Goal: Communication & Community: Answer question/provide support

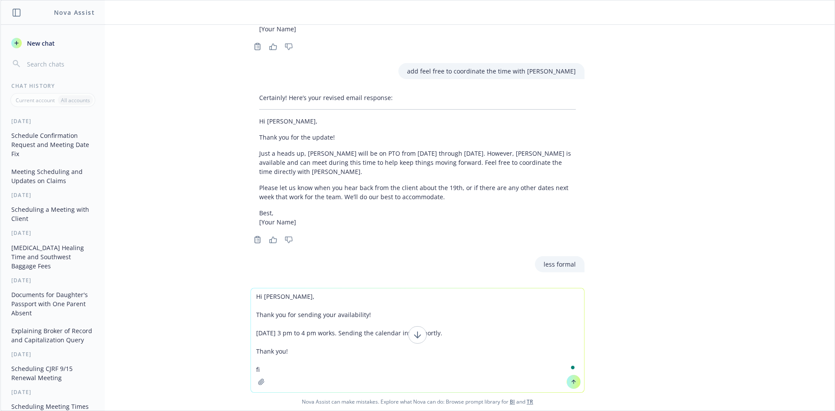
type textarea "Hi [PERSON_NAME], Thank you for sending your availability! [DATE] 3 pm to 4 pm …"
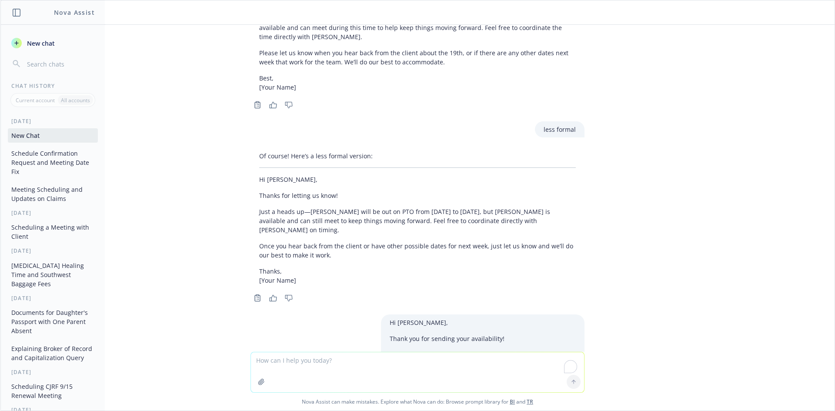
scroll to position [2410, 0]
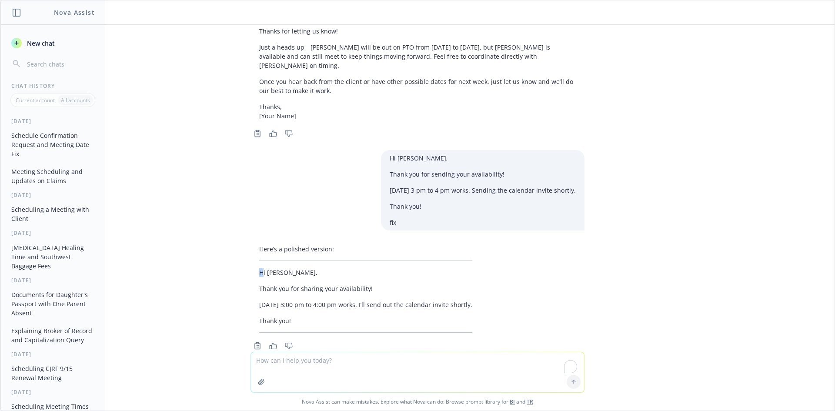
click at [259, 268] on p "Hi [PERSON_NAME]," at bounding box center [365, 272] width 213 height 9
click at [368, 361] on textarea "To enrich screen reader interactions, please activate Accessibility in Grammarl…" at bounding box center [417, 372] width 333 height 40
type textarea "add EDT"
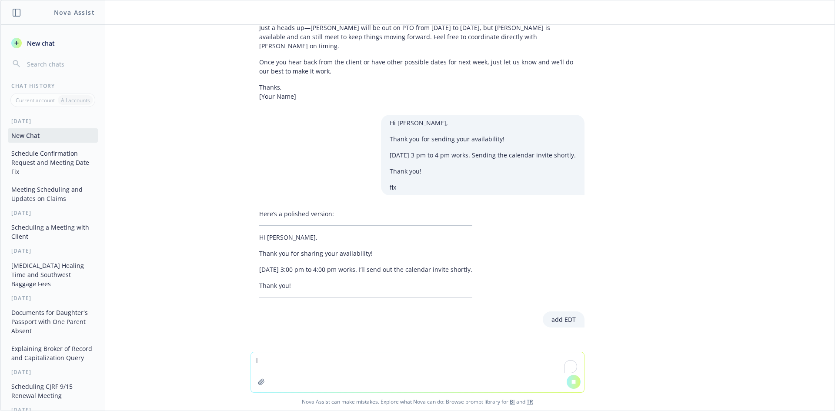
scroll to position [2321, 0]
type textarea "less formal"
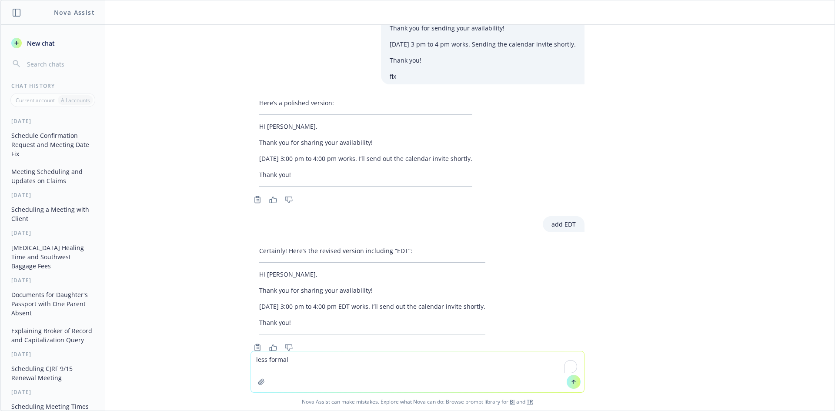
scroll to position [2559, 0]
click at [395, 363] on textarea "less formal" at bounding box center [417, 372] width 333 height 41
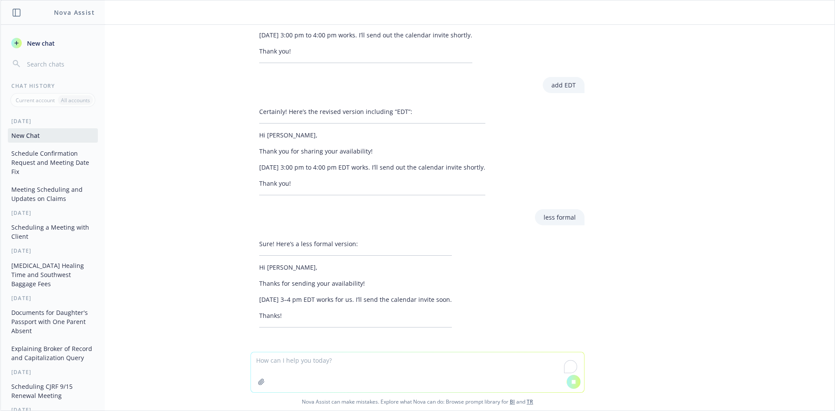
scroll to position [2706, 0]
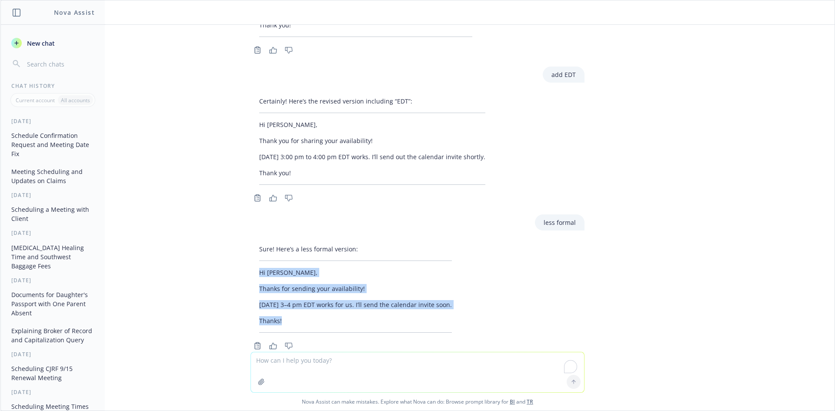
drag, startPoint x: 260, startPoint y: 258, endPoint x: 324, endPoint y: 155, distance: 121.6
click at [303, 291] on div "Sure! Here’s a less formal version: Hi [PERSON_NAME], Thanks for sending your a…" at bounding box center [356, 288] width 210 height 95
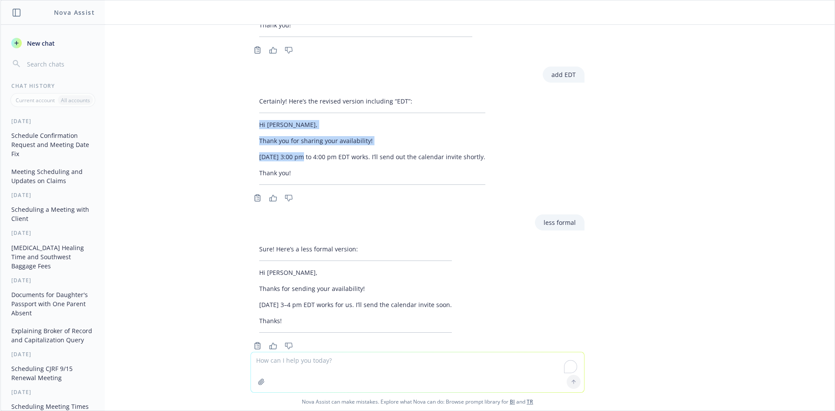
drag, startPoint x: 298, startPoint y: 147, endPoint x: 265, endPoint y: 136, distance: 35.1
click at [222, 90] on div "make a spreadsheet that tracks each subject I mentioned below. Add who is respo…" at bounding box center [417, 188] width 834 height 327
click at [268, 152] on p "[DATE] 3:00 pm to 4:00 pm EDT works. I’ll send out the calendar invite shortly." at bounding box center [372, 156] width 226 height 9
drag, startPoint x: 276, startPoint y: 147, endPoint x: 239, endPoint y: 100, distance: 60.1
click at [244, 100] on div "Certainly! Here’s the revised version including “EDT”: Hi [PERSON_NAME], Thank …" at bounding box center [418, 148] width 348 height 111
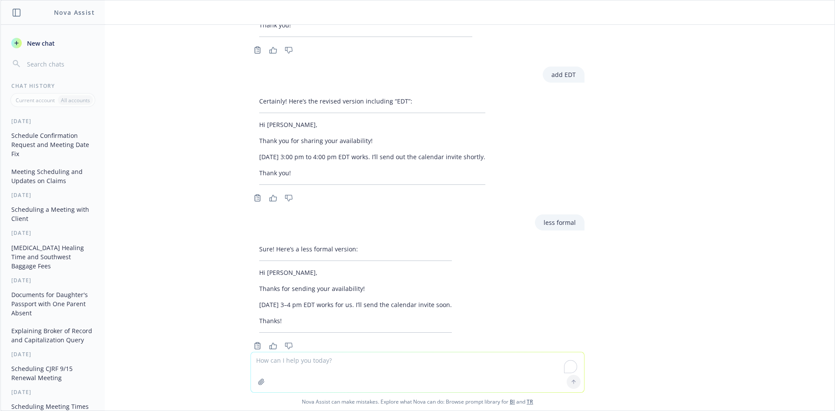
click at [302, 361] on textarea "To enrich screen reader interactions, please activate Accessibility in Grammarl…" at bounding box center [417, 372] width 333 height 40
paste textarea "Hi [PERSON_NAME], [PERSON_NAME] will take this call to make sure this keeps mov…"
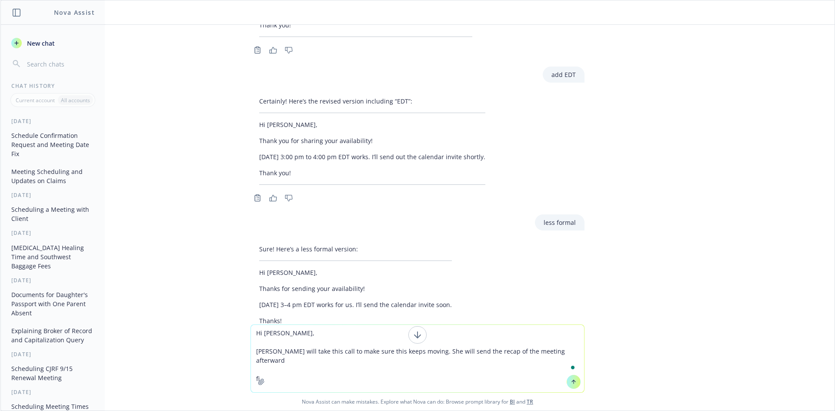
type textarea "Hi [PERSON_NAME], [PERSON_NAME] will take this call to make sure this keeps mov…"
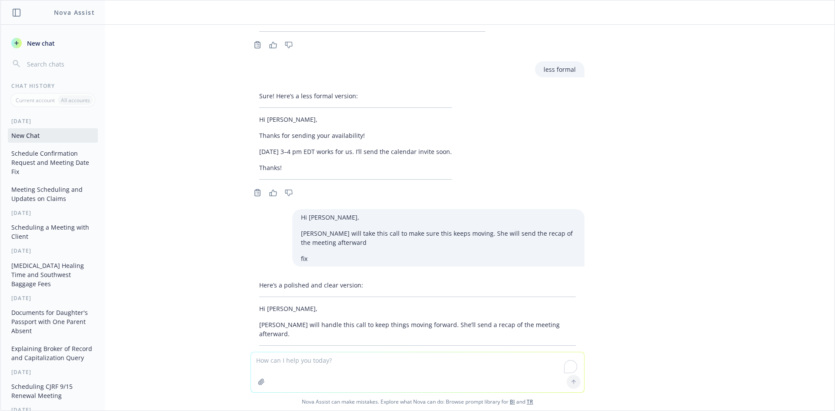
scroll to position [2863, 0]
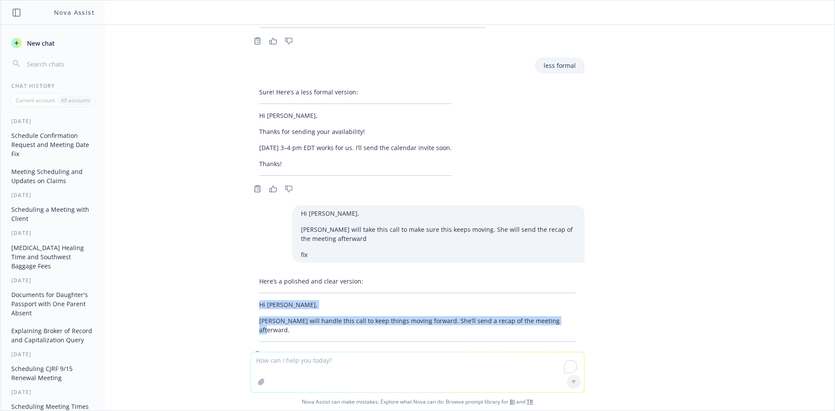
drag, startPoint x: 251, startPoint y: 281, endPoint x: 593, endPoint y: 294, distance: 341.7
click at [593, 294] on div "make a spreadsheet that tracks each subject I mentioned below. Add who is respo…" at bounding box center [417, 188] width 834 height 327
copy div "Hi [PERSON_NAME], [PERSON_NAME] will handle this call to keep things moving for…"
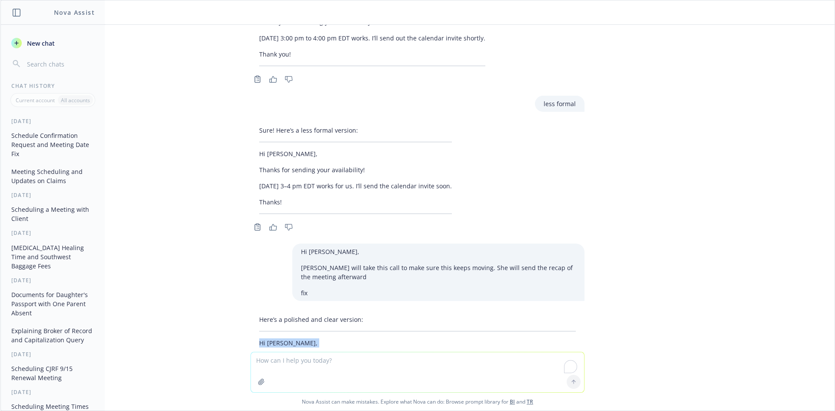
scroll to position [2776, 0]
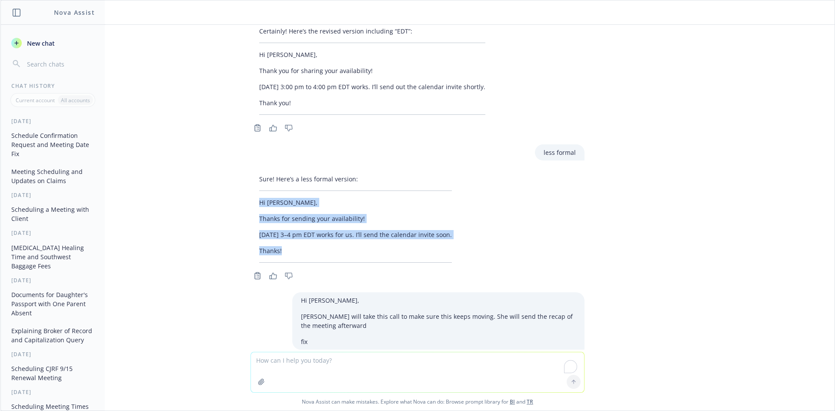
drag, startPoint x: 280, startPoint y: 228, endPoint x: 243, endPoint y: 180, distance: 61.1
click at [244, 180] on div "Sure! Here’s a less formal version: Hi [PERSON_NAME], Thanks for sending your a…" at bounding box center [418, 226] width 348 height 111
copy div "Hi [PERSON_NAME], Thanks for sending your availability! [DATE] 3–4 pm EDT works…"
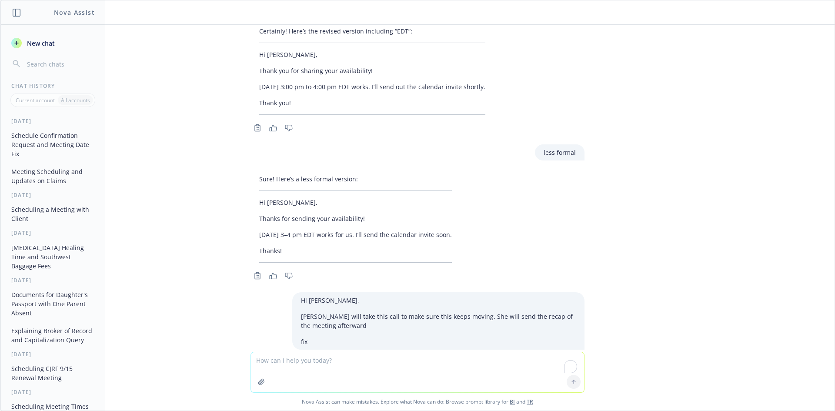
click at [350, 367] on textarea "To enrich screen reader interactions, please activate Accessibility in Grammarl…" at bounding box center [417, 372] width 333 height 40
paste textarea "Hi Princess, Good morning, I hope you had a lovely weekend. [PERSON_NAME] and […"
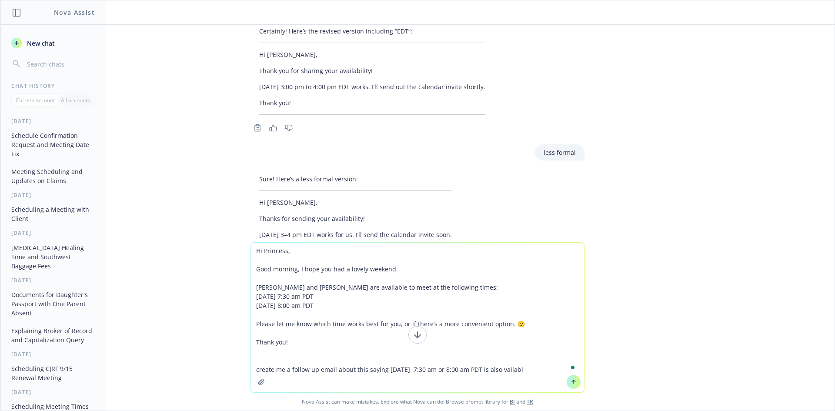
type textarea "Hi Princess, Good morning, I hope you had a lovely weekend. [PERSON_NAME] and […"
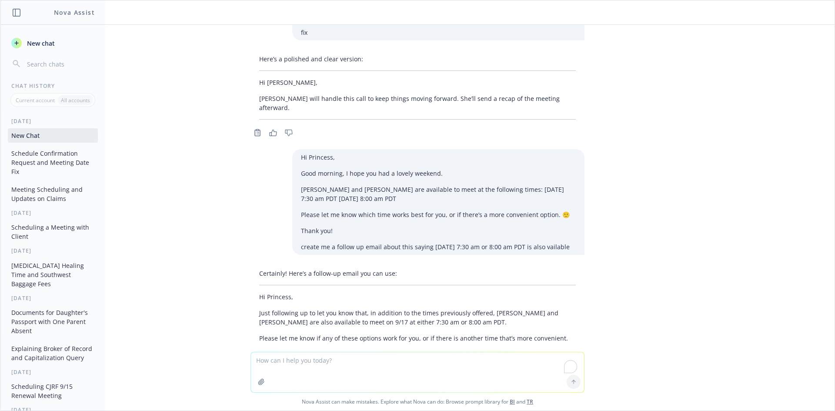
scroll to position [3110, 0]
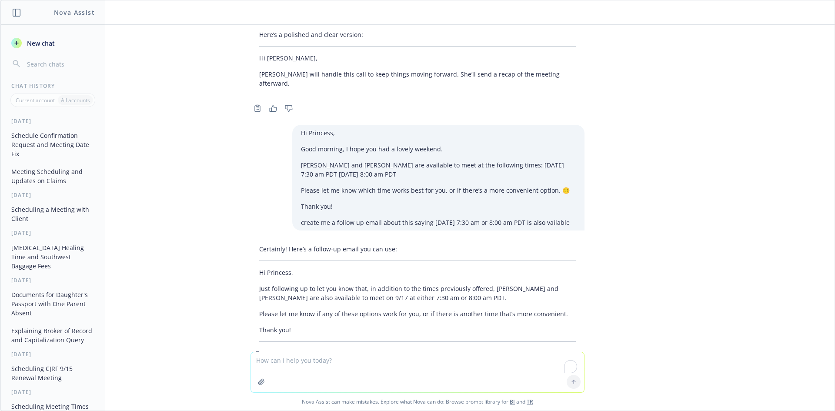
click at [367, 349] on div "Copy to clipboard Thumbs up Thumbs down" at bounding box center [418, 355] width 334 height 12
click at [355, 349] on div "Copy to clipboard Thumbs up Thumbs down" at bounding box center [418, 355] width 334 height 12
click at [348, 360] on textarea "To enrich screen reader interactions, please activate Accessibility in Grammarl…" at bounding box center [417, 372] width 333 height 40
type textarea "add"
type textarea "add if 9/16 does not work"
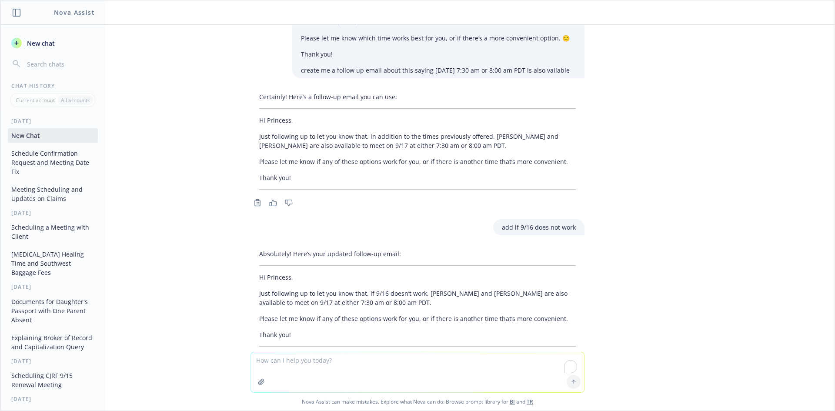
scroll to position [3267, 0]
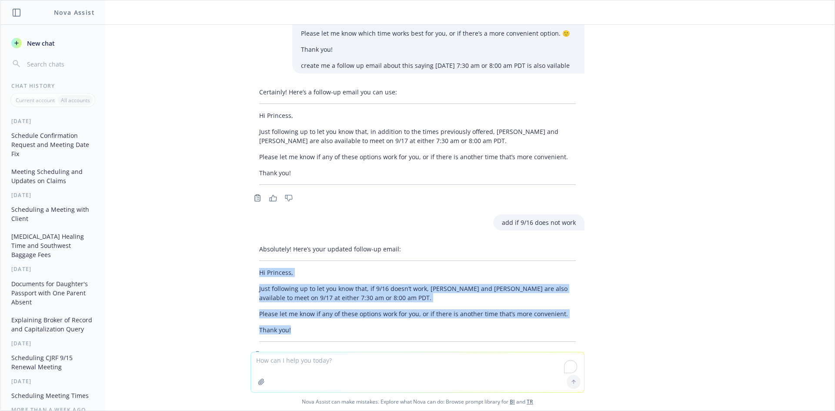
drag, startPoint x: 338, startPoint y: 298, endPoint x: 248, endPoint y: 234, distance: 111.4
click at [251, 241] on div "Absolutely! Here’s your updated follow-up email: Hi Princess, Just following up…" at bounding box center [418, 293] width 334 height 104
copy div "Hi Princess, Just following up to let you know that, if 9/16 doesn’t work, [PER…"
click at [327, 289] on div "Absolutely! Here’s your updated follow-up email: Hi Princess, Just following up…" at bounding box center [418, 293] width 334 height 104
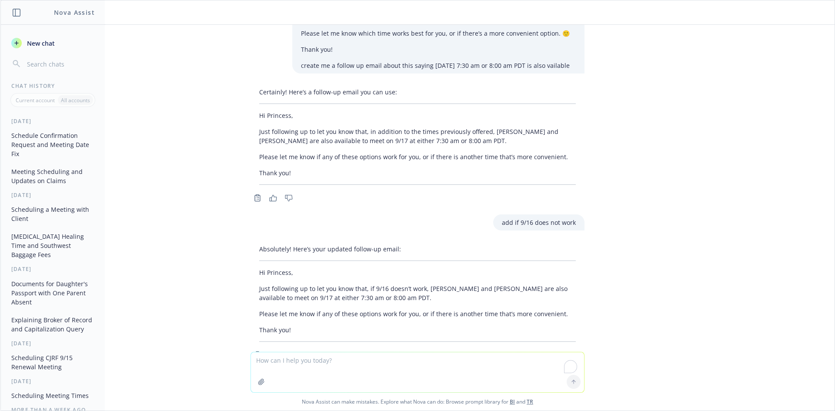
click at [319, 377] on textarea "To enrich screen reader interactions, please activate Accessibility in Grammarl…" at bounding box center [417, 372] width 333 height 40
click at [318, 364] on textarea "To enrich screen reader interactions, please activate Accessibility in Grammarl…" at bounding box center [417, 372] width 333 height 40
type textarea "less form al"
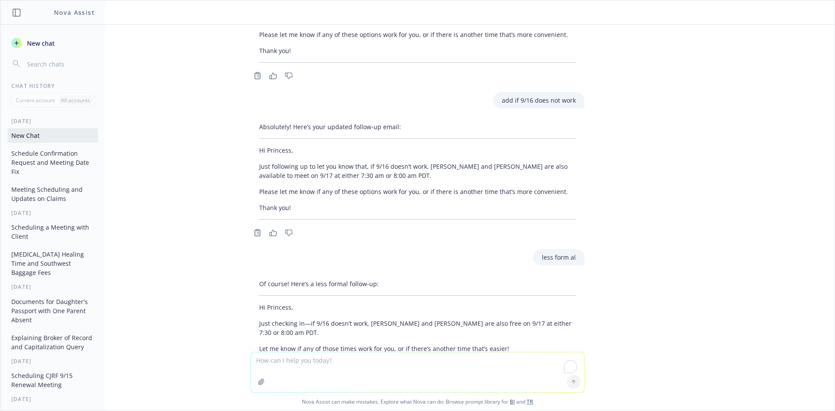
scroll to position [3407, 0]
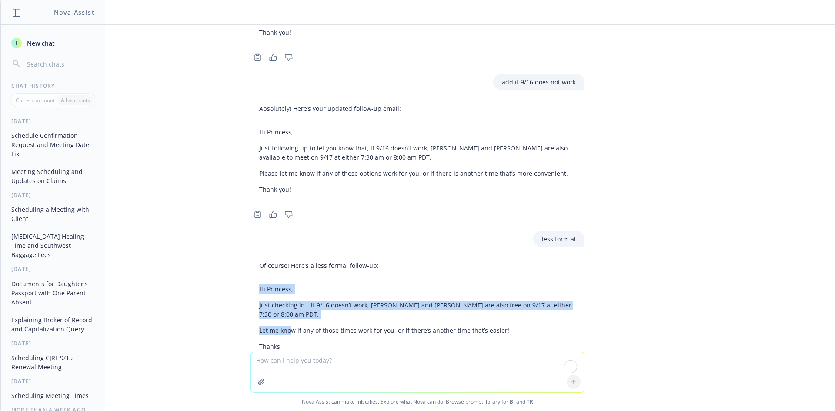
drag, startPoint x: 252, startPoint y: 257, endPoint x: 284, endPoint y: 287, distance: 44.0
click at [284, 287] on div "Of course! Here’s a less formal follow-up: Hi Princess, Just checking in—if 9/1…" at bounding box center [418, 306] width 334 height 97
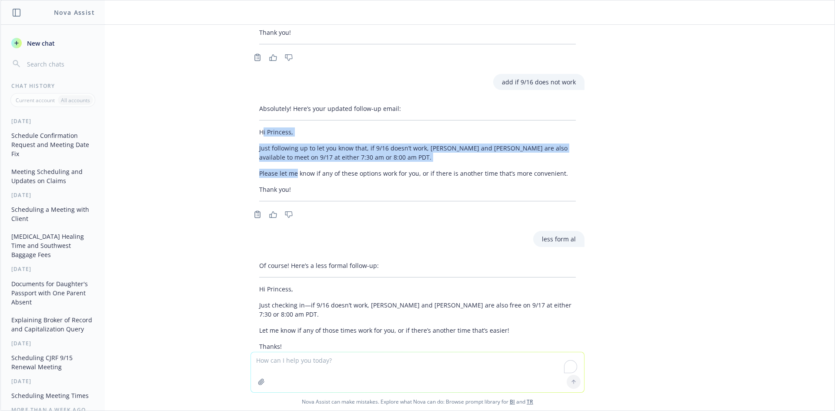
drag, startPoint x: 256, startPoint y: 100, endPoint x: 292, endPoint y: 155, distance: 66.0
click at [290, 151] on div "Absolutely! Here’s your updated follow-up email: Hi Princess, Just following up…" at bounding box center [418, 152] width 334 height 104
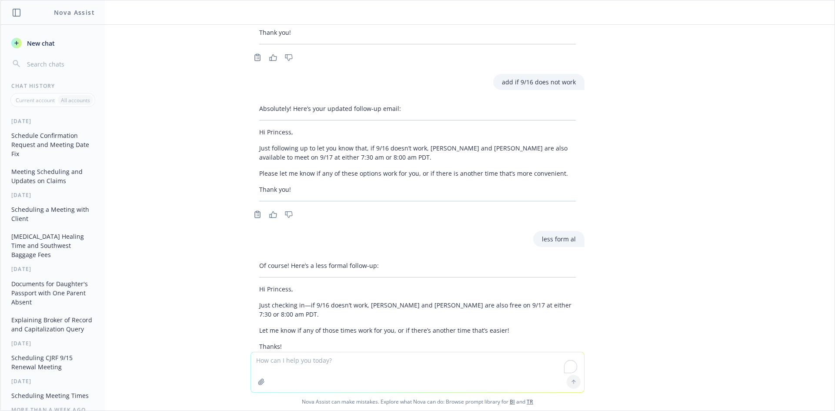
click at [292, 185] on p "Thank you!" at bounding box center [417, 189] width 317 height 9
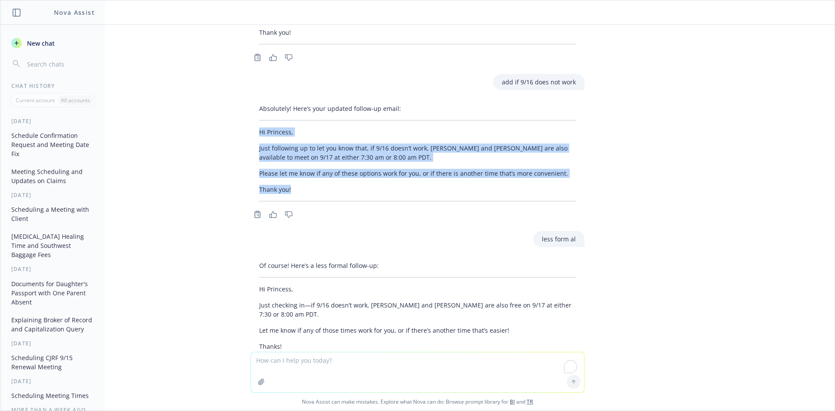
drag, startPoint x: 264, startPoint y: 135, endPoint x: 252, endPoint y: 106, distance: 31.6
click at [252, 106] on div "Absolutely! Here’s your updated follow-up email: Hi Princess, Just following up…" at bounding box center [418, 152] width 334 height 104
copy div "Hi Princess, Just following up to let you know that, if 9/16 doesn’t work, [PER…"
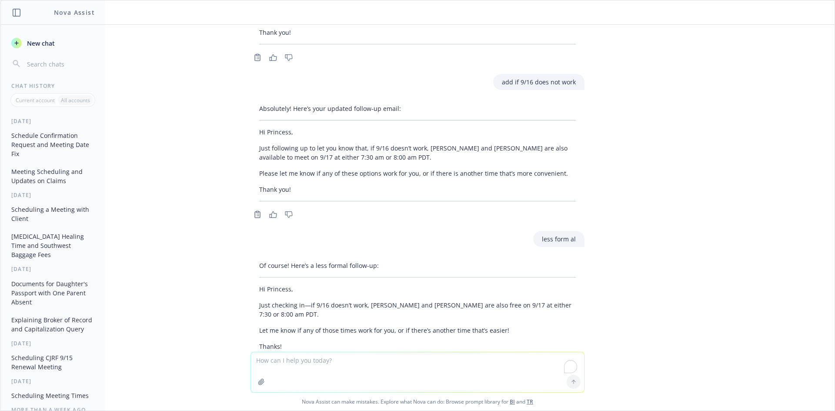
click at [378, 363] on textarea "To enrich screen reader interactions, please activate Accessibility in Grammarl…" at bounding box center [417, 372] width 333 height 40
click at [358, 357] on textarea "create me an email sending the udpated time to princess Pput [DATE] 7:30 am , 8…" at bounding box center [417, 363] width 333 height 58
click at [356, 368] on textarea "create me an email sending the udpated time to princess Pput [DATE] 7:30 am , 8…" at bounding box center [417, 363] width 333 height 58
type textarea "create me an email sending the udpated time to princess Pput [DATE] 7:30 am , 8…"
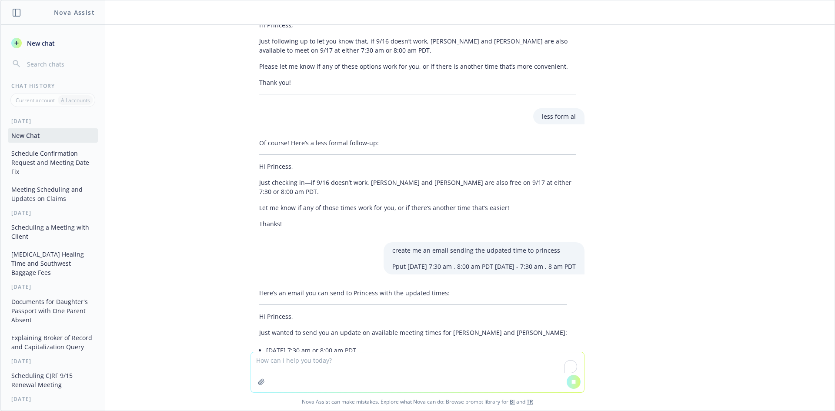
scroll to position [3313, 0]
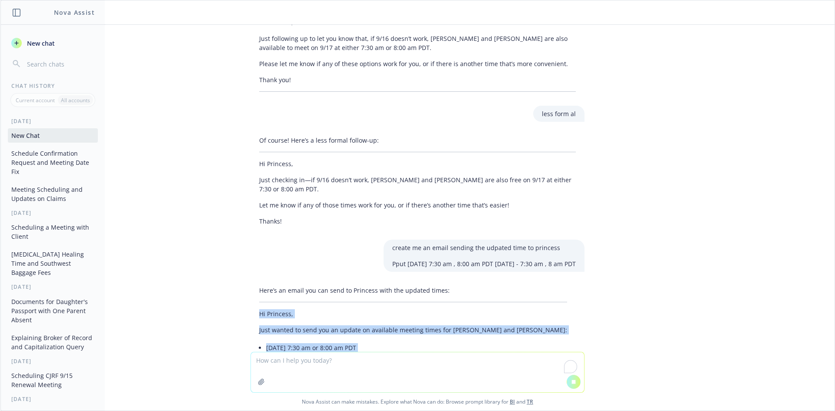
drag, startPoint x: 250, startPoint y: 272, endPoint x: 370, endPoint y: 333, distance: 135.0
click at [372, 339] on div "Here’s an email you can send to Princess with the updated times: Hi Princess, J…" at bounding box center [413, 342] width 325 height 120
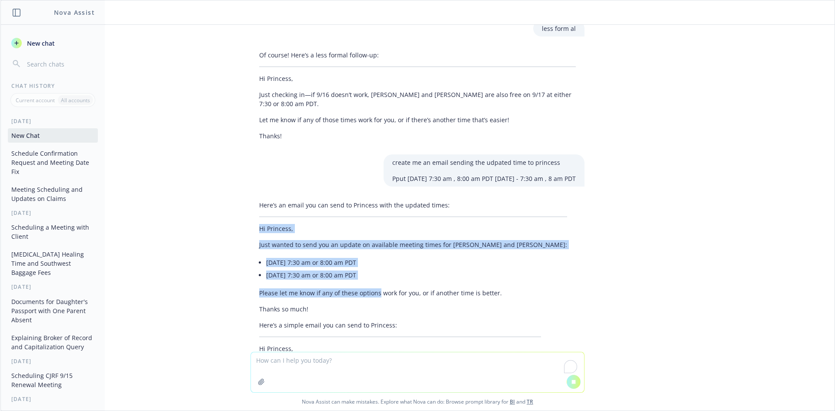
scroll to position [3401, 0]
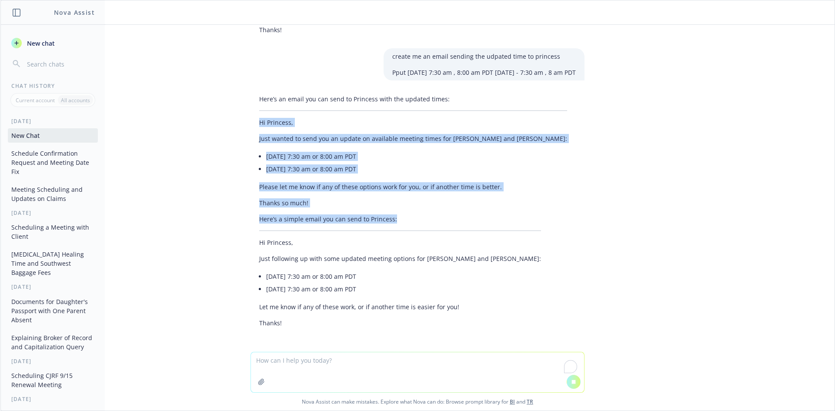
click at [405, 283] on div "Here’s an email you can send to Princess with the updated times: Hi Princess, J…" at bounding box center [418, 211] width 334 height 240
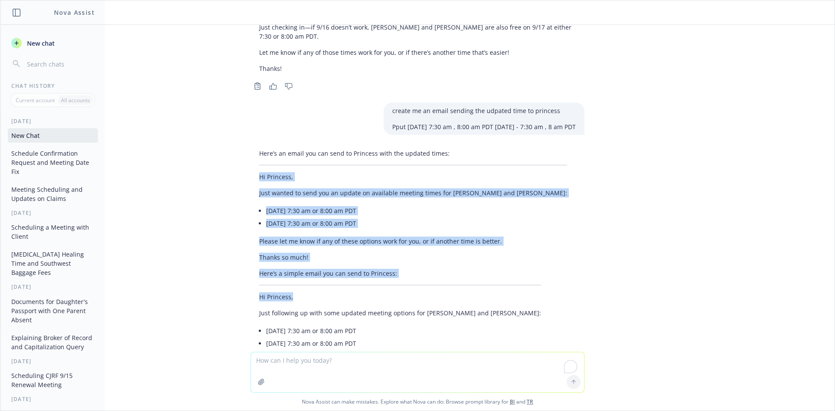
scroll to position [3716, 0]
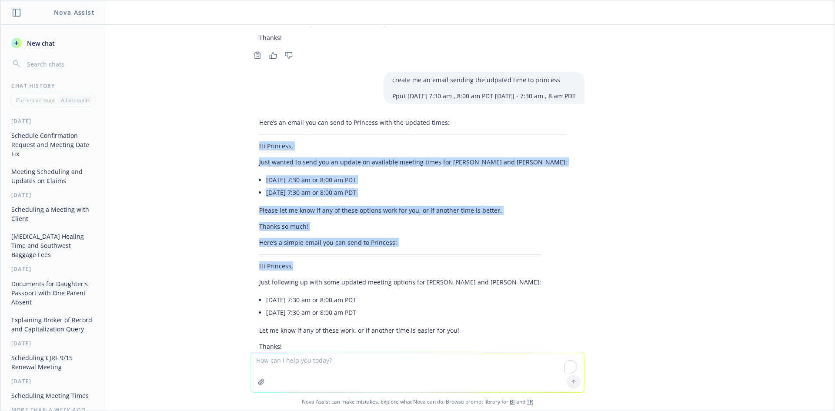
click at [435, 254] on hr at bounding box center [400, 254] width 282 height 0
drag, startPoint x: 246, startPoint y: 106, endPoint x: 403, endPoint y: 188, distance: 176.9
click at [403, 188] on div "Here’s an email you can send to Princess with the updated times: Hi Princess, J…" at bounding box center [413, 174] width 325 height 120
copy div "Hi Princess, Just wanted to send you an update on available meeting times for […"
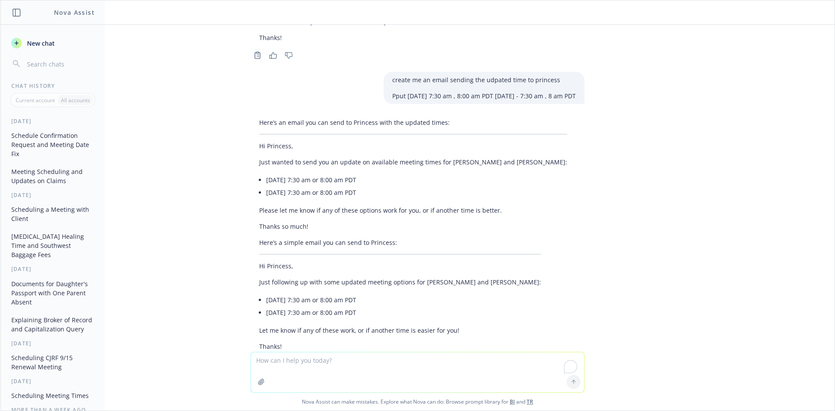
click at [314, 362] on textarea "To enrich screen reader interactions, please activate Accessibility in Grammarl…" at bounding box center [417, 372] width 333 height 40
paste textarea "Hi Princess, Just wanted to send you an update on available meeting times for […"
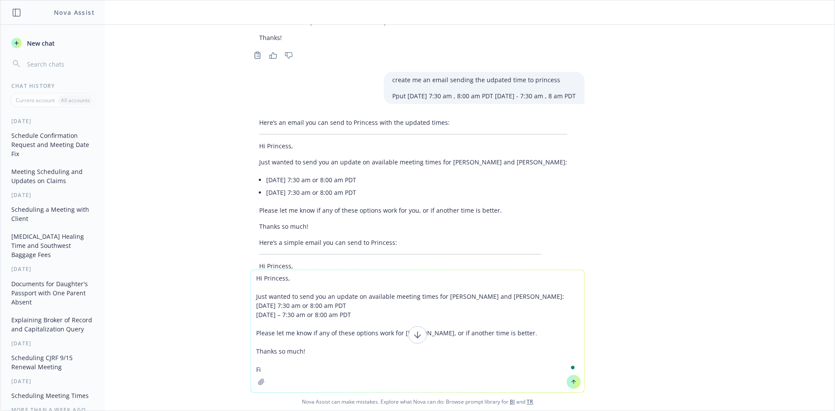
type textarea "Hi Princess, Just wanted to send you an update on available meeting times for […"
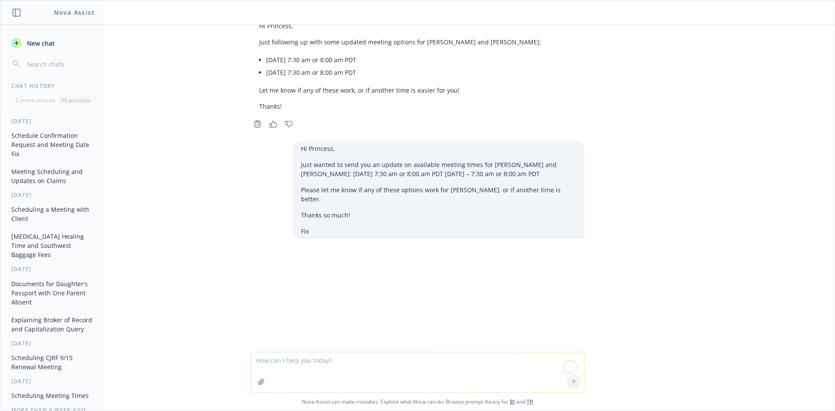
scroll to position [3970, 0]
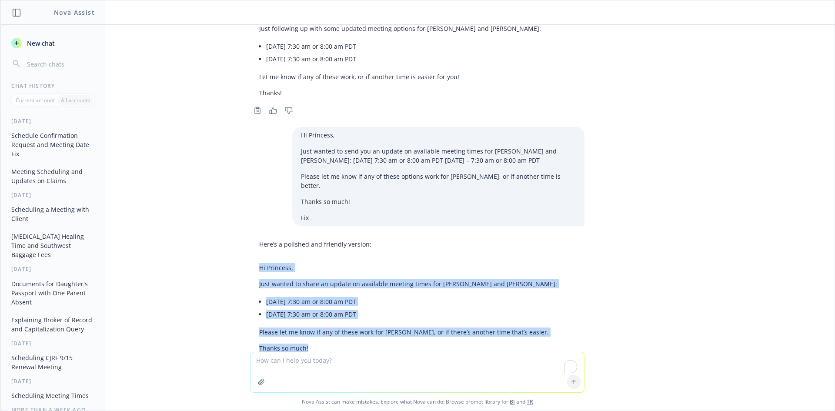
drag, startPoint x: 251, startPoint y: 218, endPoint x: 345, endPoint y: 267, distance: 106.6
click at [348, 297] on div "Here’s a polished and friendly version: Hi Princess, Just wanted to share an up…" at bounding box center [408, 299] width 315 height 127
copy div "Hi Princess, Just wanted to share an update on available meeting times for [PER…"
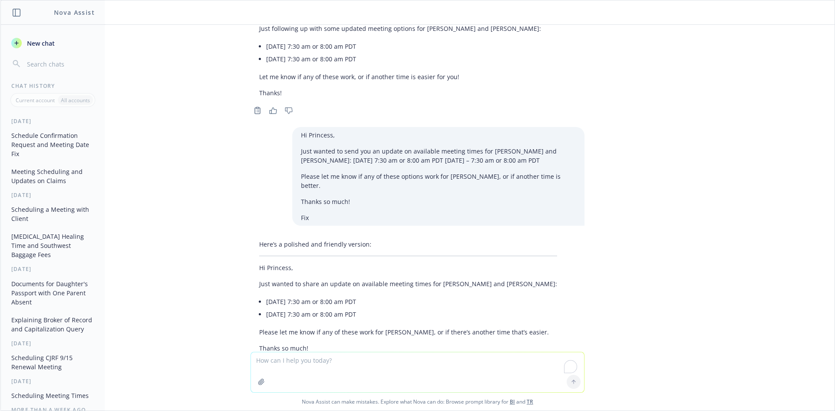
drag, startPoint x: 359, startPoint y: 311, endPoint x: 560, endPoint y: 299, distance: 201.3
click at [360, 311] on div "Here’s a polished and friendly version: Hi Princess, Just wanted to share an up…" at bounding box center [408, 299] width 315 height 127
drag, startPoint x: 514, startPoint y: 285, endPoint x: 249, endPoint y: 288, distance: 264.5
click at [251, 288] on div "Here’s a polished and friendly version: Hi Princess, Just wanted to share an up…" at bounding box center [418, 299] width 334 height 127
copy p "Please let me know if any of these work for [PERSON_NAME], or if there’s anothe…"
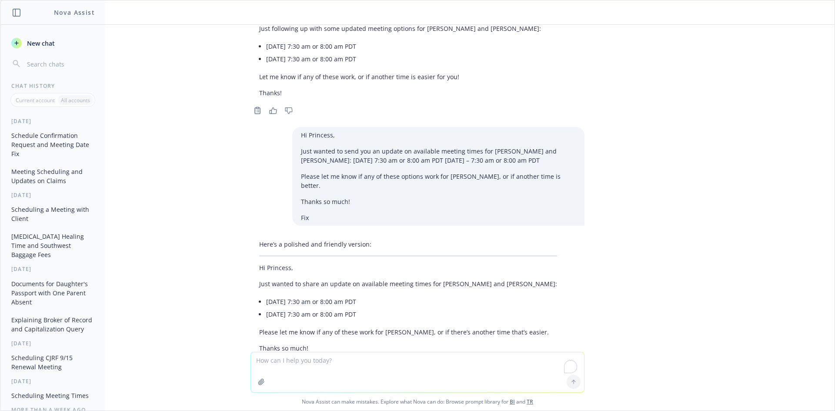
click at [302, 357] on textarea "To enrich screen reader interactions, please activate Accessibility in Grammarl…" at bounding box center [417, 372] width 333 height 40
paste textarea "Please let me know if any of these work for [PERSON_NAME], or if there’s anothe…"
type textarea "Please let me know if any of these work for [PERSON_NAME], or if there’s anothe…"
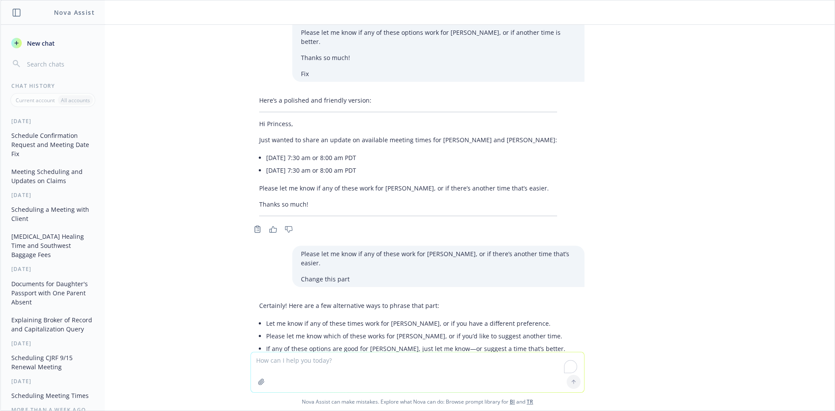
scroll to position [4115, 0]
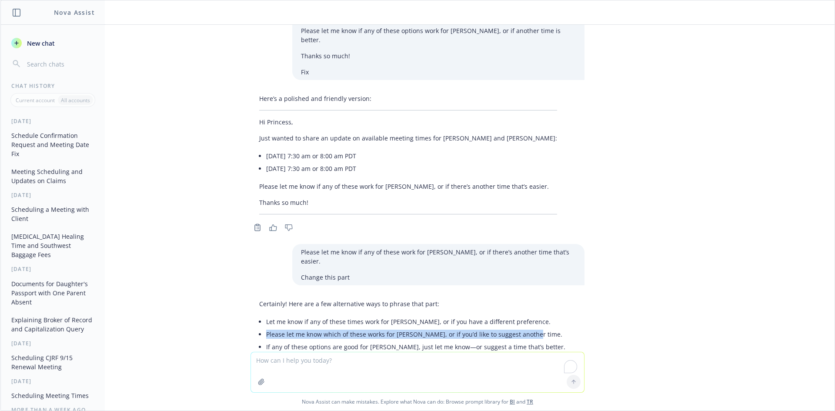
drag, startPoint x: 530, startPoint y: 283, endPoint x: 235, endPoint y: 281, distance: 295.0
click at [235, 281] on div "make a spreadsheet that tracks each subject I mentioned below. Add who is respo…" at bounding box center [417, 188] width 834 height 327
copy li "Please let me know which of these works for [PERSON_NAME], or if you’d like to …"
click at [432, 368] on textarea "To enrich screen reader interactions, please activate Accessibility in Grammarl…" at bounding box center [417, 372] width 333 height 40
paste textarea "Hi Princess, Just wanted to share an update on available meeting times for [PER…"
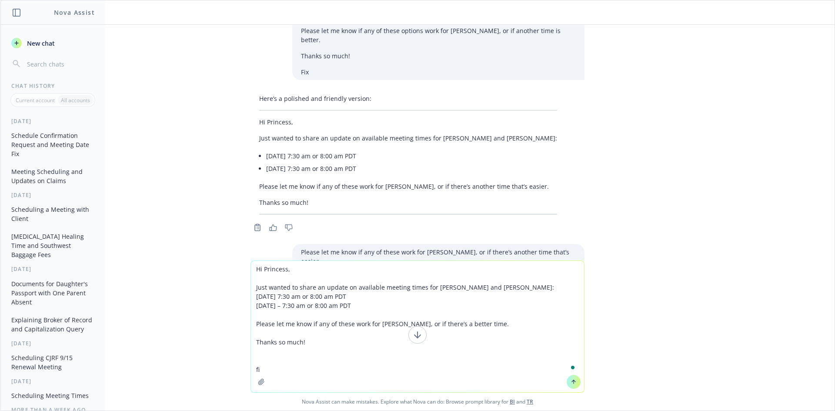
type textarea "Hi Princess, Just wanted to share an update on available meeting times for [PER…"
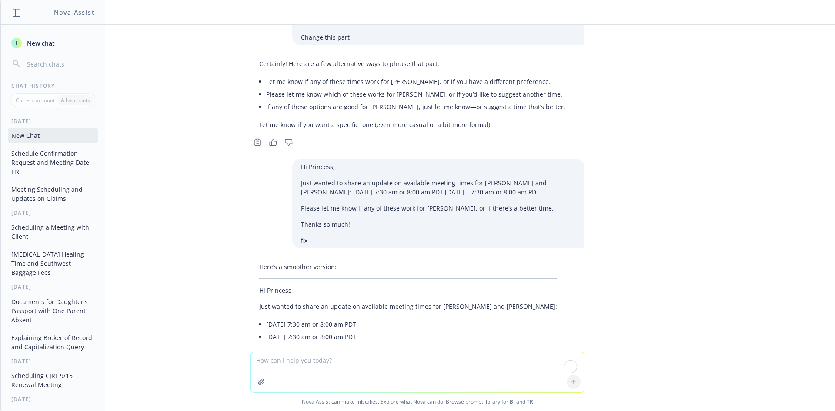
scroll to position [4369, 0]
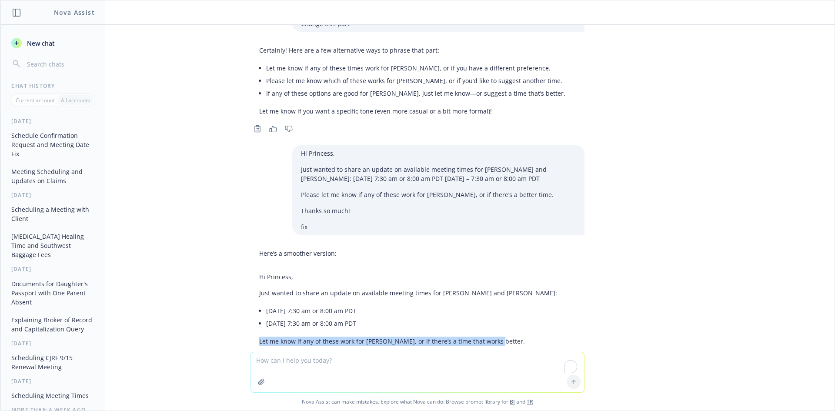
drag, startPoint x: 485, startPoint y: 287, endPoint x: 248, endPoint y: 285, distance: 237.1
click at [251, 285] on div "Here’s a smoother version: Hi Princess, Just wanted to share an update on avail…" at bounding box center [408, 308] width 315 height 127
copy p "Let me know if any of these work for [PERSON_NAME], or if there’s a time that w…"
click at [311, 366] on textarea "To enrich screen reader interactions, please activate Accessibility in Grammarl…" at bounding box center [417, 372] width 333 height 40
paste textarea "I will be on PTO the week of the 1st but back the following week. Can we consid…"
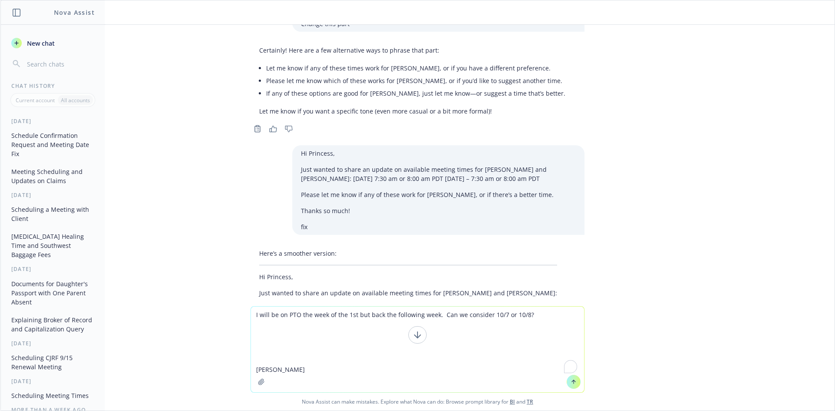
click at [309, 359] on textarea "I will be on PTO the week of the 1st but back the following week. Can we consid…" at bounding box center [417, 350] width 333 height 86
drag, startPoint x: 330, startPoint y: 350, endPoint x: 267, endPoint y: 339, distance: 63.6
click at [268, 339] on textarea "I will be on PTO the week of the 1st but back the following week. Can we consid…" at bounding box center [417, 350] width 333 height 86
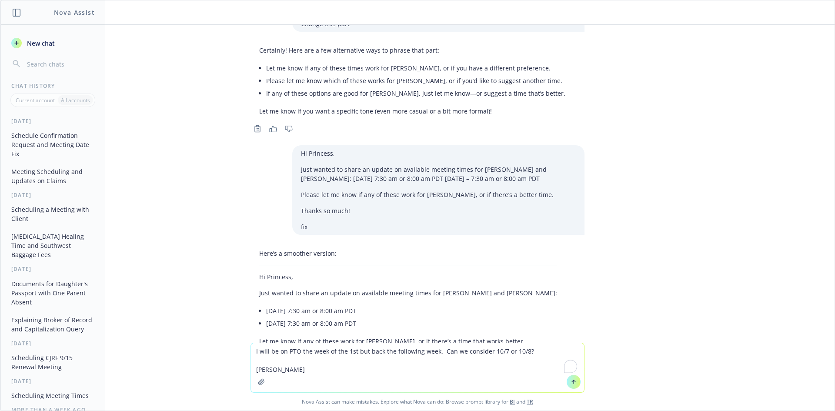
click at [254, 369] on textarea "I will be on PTO the week of the 1st but back the following week. Can we consid…" at bounding box center [417, 367] width 333 height 49
click at [330, 374] on textarea "I will be on PTO the week of the 1st but back the following week. Can we consid…" at bounding box center [417, 367] width 333 height 49
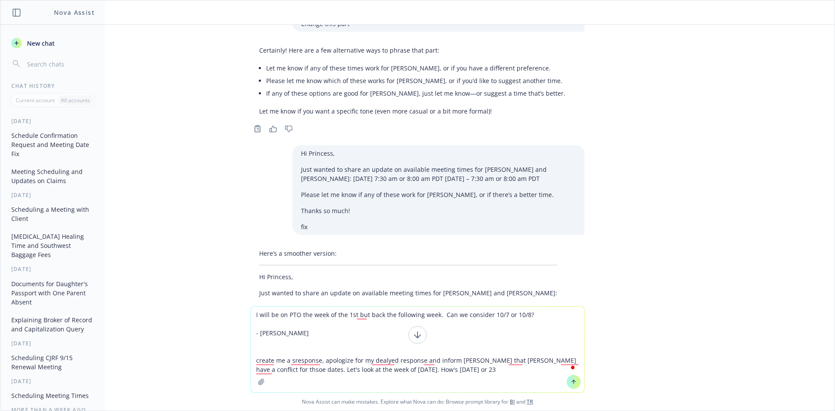
type textarea "I will be on PTO the week of the 1st but back the following week. Can we consid…"
click at [410, 319] on textarea "I will be on PTO the week of the 1st but back the following week. Can we consid…" at bounding box center [417, 350] width 333 height 86
click at [332, 342] on textarea "I will be on PTO the week of the 1st but back the following week. Can we consid…" at bounding box center [417, 350] width 333 height 86
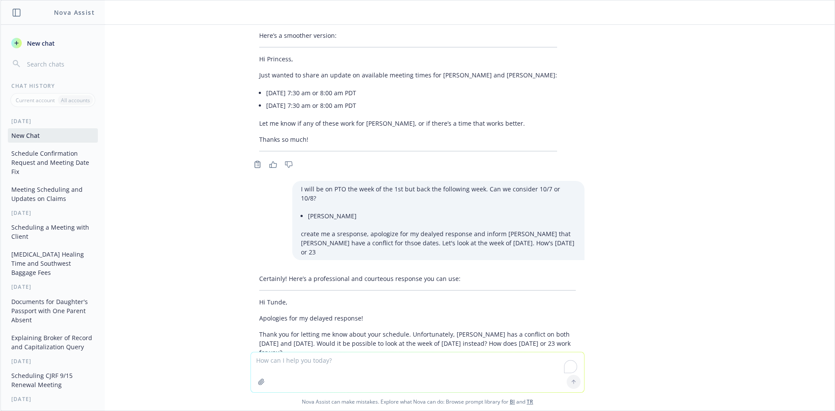
scroll to position [4573, 0]
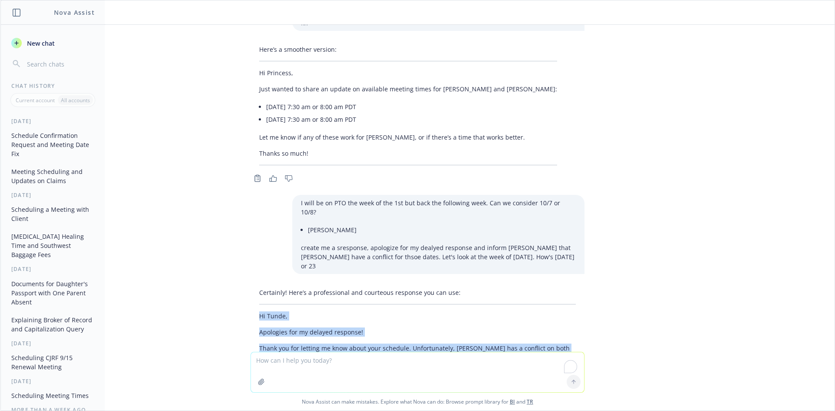
drag, startPoint x: 282, startPoint y: 309, endPoint x: 229, endPoint y: 229, distance: 95.4
click at [229, 229] on div "make a spreadsheet that tracks each subject I mentioned below. Add who is respo…" at bounding box center [417, 188] width 834 height 327
copy div "Hi Tunde, Apologies for my delayed response! Thank you for letting me know abou…"
click at [271, 285] on div "Certainly! Here’s a professional and courteous response you can use: Hi Tunde, …" at bounding box center [418, 350] width 334 height 130
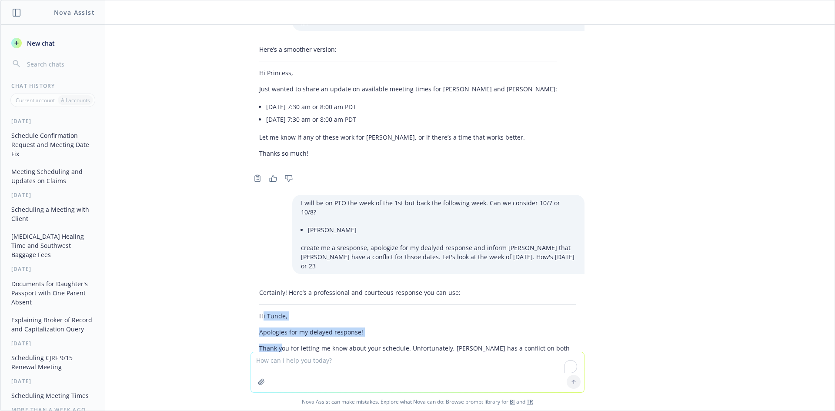
drag, startPoint x: 255, startPoint y: 240, endPoint x: 276, endPoint y: 266, distance: 32.8
click at [276, 285] on div "Certainly! Here’s a professional and courteous response you can use: Hi Tunde, …" at bounding box center [418, 350] width 334 height 130
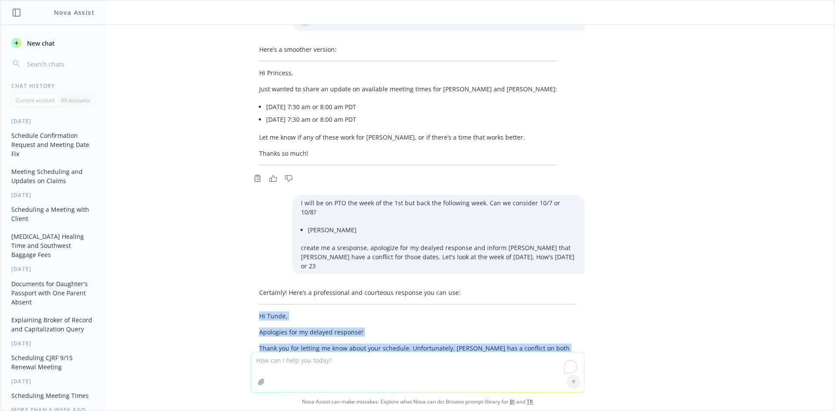
drag, startPoint x: 254, startPoint y: 241, endPoint x: 291, endPoint y: 316, distance: 83.5
click at [291, 316] on div "Certainly! Here’s a professional and courteous response you can use: Hi Tunde, …" at bounding box center [418, 350] width 334 height 130
